Goal: Information Seeking & Learning: Learn about a topic

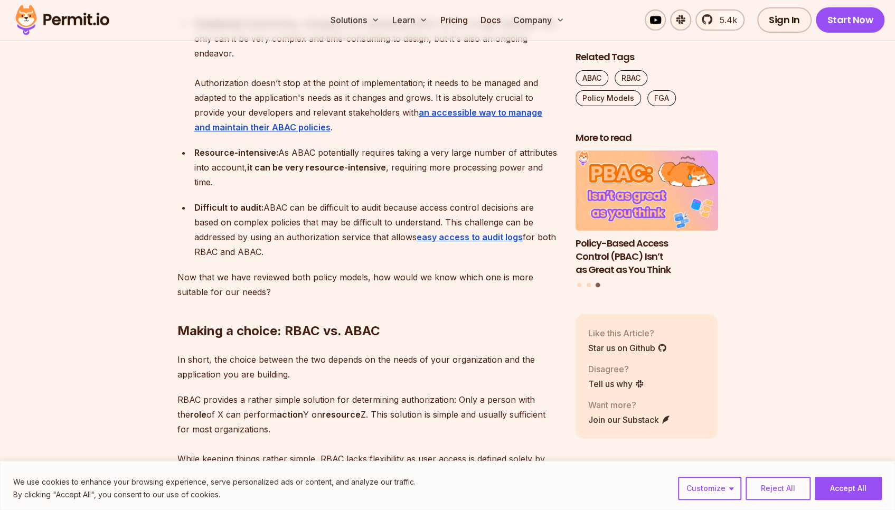
scroll to position [2164, 0]
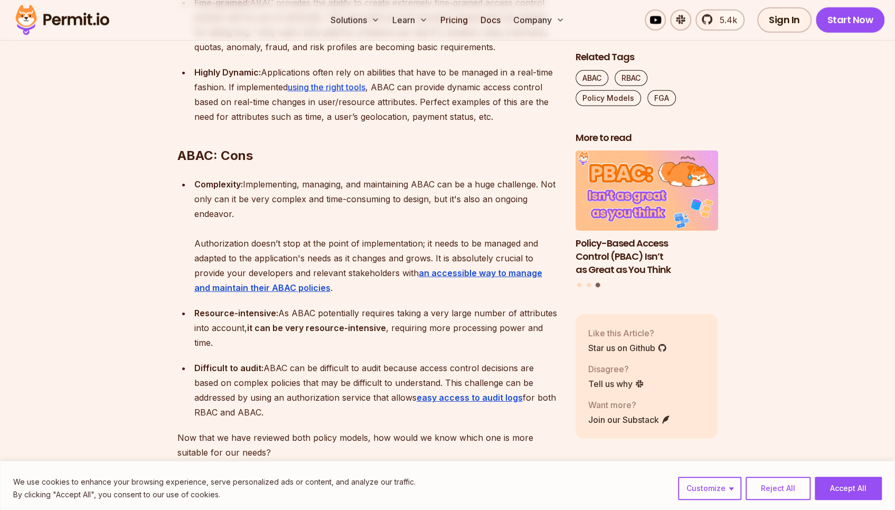
click at [195, 164] on h2 "ABAC: Cons" at bounding box center [367, 134] width 381 height 59
click at [196, 164] on h2 "ABAC: Cons" at bounding box center [367, 134] width 381 height 59
click at [319, 164] on h2 "ABAC: Cons" at bounding box center [367, 134] width 381 height 59
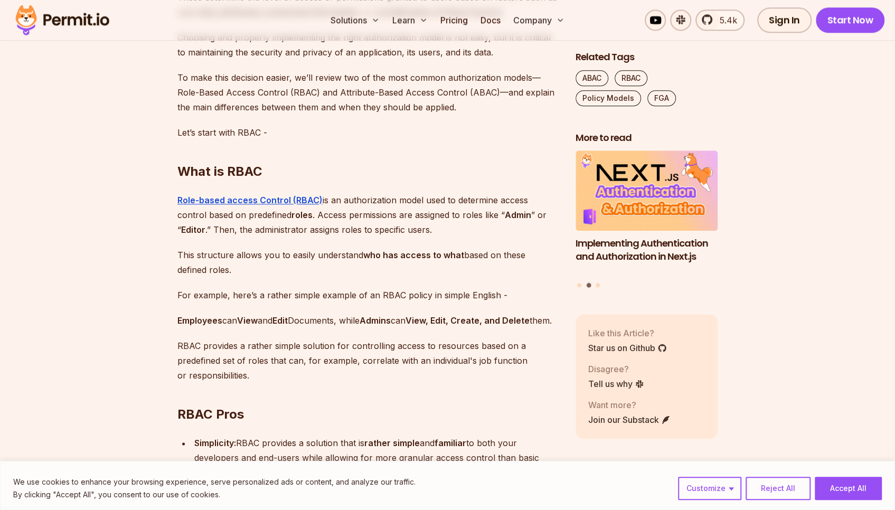
scroll to position [633, 0]
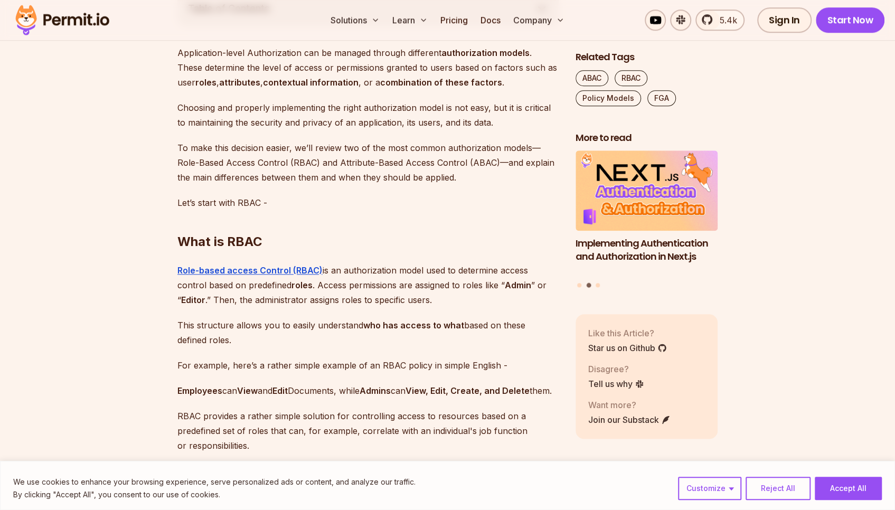
click at [195, 236] on h2 "What is RBAC" at bounding box center [367, 220] width 381 height 59
click at [332, 241] on h2 "What is RBAC" at bounding box center [367, 220] width 381 height 59
click at [210, 239] on h2 "What is RBAC" at bounding box center [367, 220] width 381 height 59
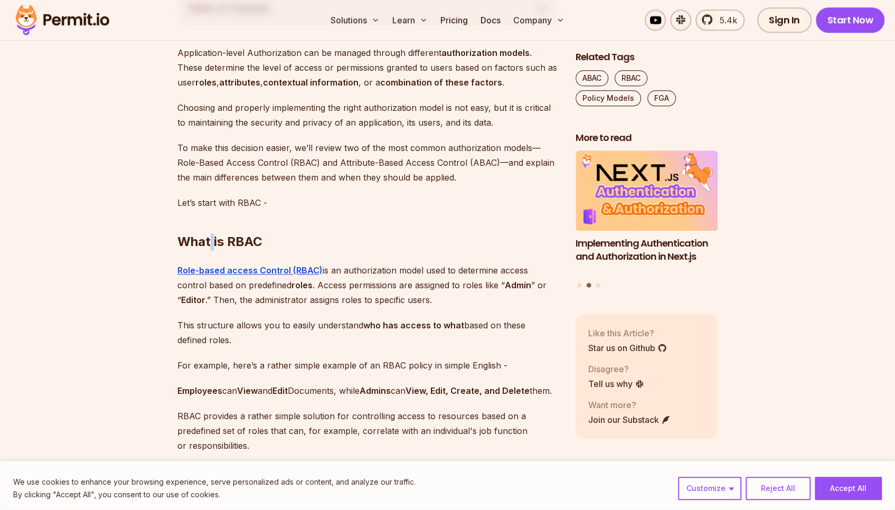
click at [210, 239] on h2 "What is RBAC" at bounding box center [367, 220] width 381 height 59
click at [344, 242] on h2 "What is RBAC" at bounding box center [367, 220] width 381 height 59
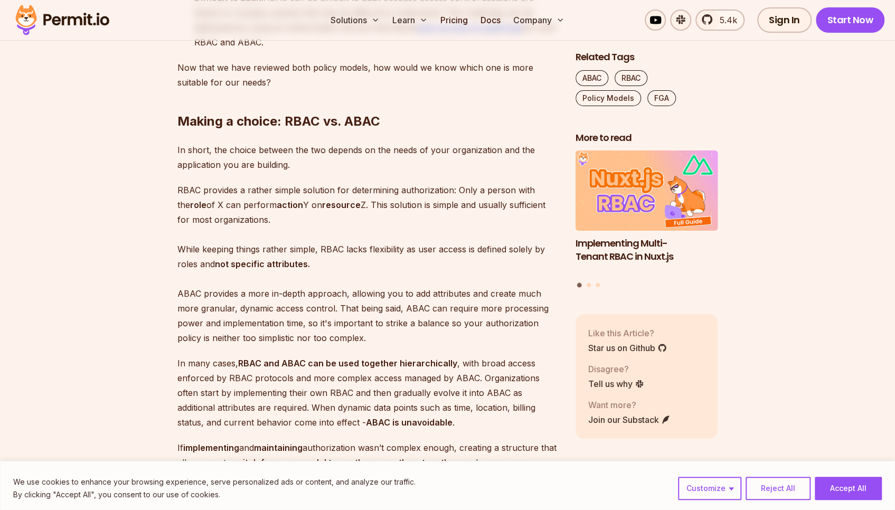
scroll to position [2533, 0]
